Goal: Contribute content

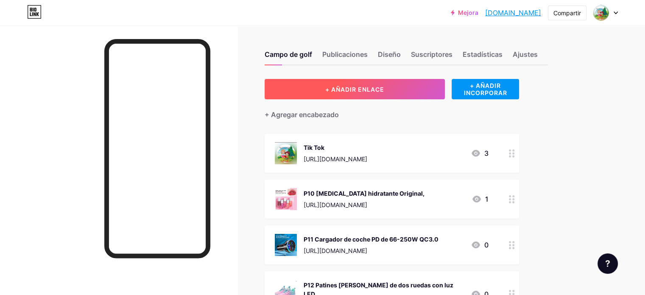
click at [427, 91] on button "+ AÑADIR ENLACE" at bounding box center [354, 89] width 180 height 20
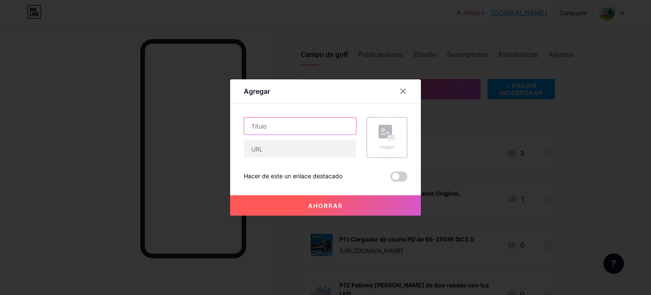
click at [322, 132] on input "text" at bounding box center [300, 125] width 112 height 17
type input "P24"
paste input "[URL][DOMAIN_NAME]"
type input "[URL][DOMAIN_NAME]"
paste input "Tableta Android 14 [PERSON_NAME] 2024"
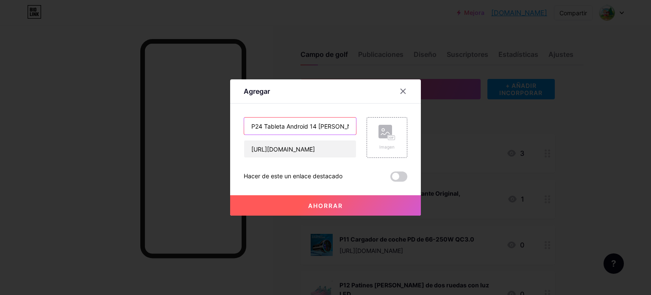
scroll to position [0, 15]
type input "P24 Tableta Android 14 [PERSON_NAME] 2024"
click at [382, 131] on rect at bounding box center [385, 132] width 14 height 14
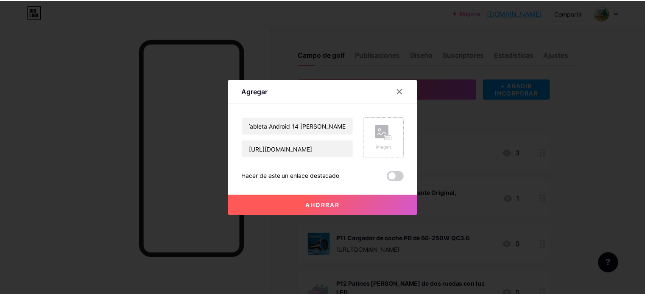
scroll to position [0, 0]
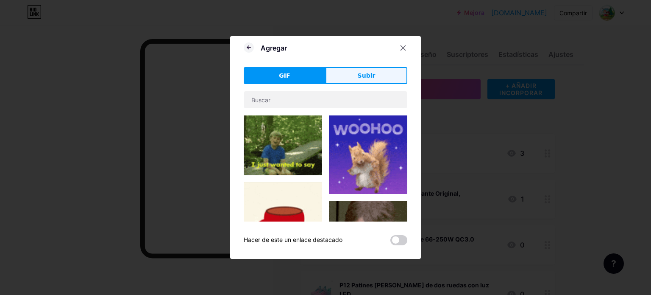
click at [372, 77] on font "Subir" at bounding box center [367, 75] width 18 height 7
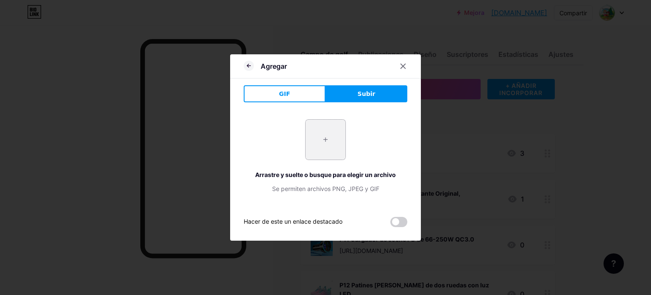
click at [324, 135] on input "file" at bounding box center [326, 140] width 40 height 40
type input "C:\fakepath\Captura de pantalla [DATE] 153439.png"
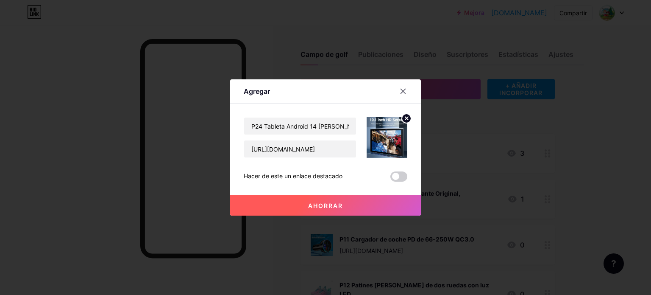
click at [294, 198] on button "Ahorrar" at bounding box center [325, 205] width 191 height 20
